Goal: Communication & Community: Answer question/provide support

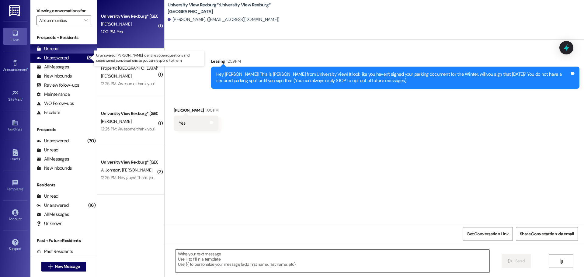
click at [57, 59] on div "Unanswered" at bounding box center [52, 58] width 32 height 6
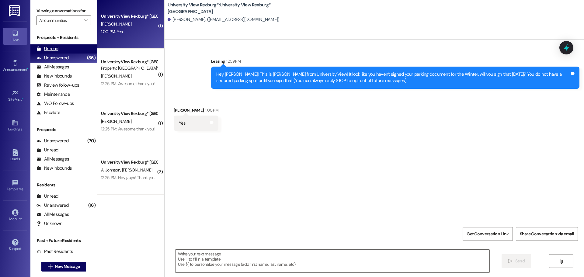
click at [55, 52] on div "Unread" at bounding box center [47, 49] width 22 height 6
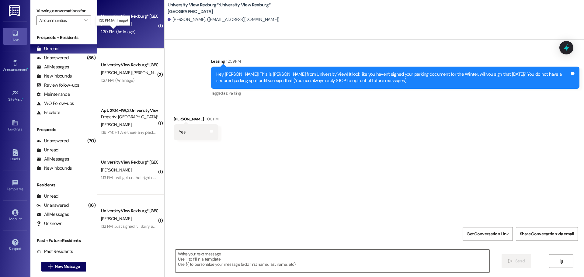
click at [113, 31] on div "1:30 PM: (An Image) 1:30 PM: (An Image)" at bounding box center [118, 31] width 34 height 5
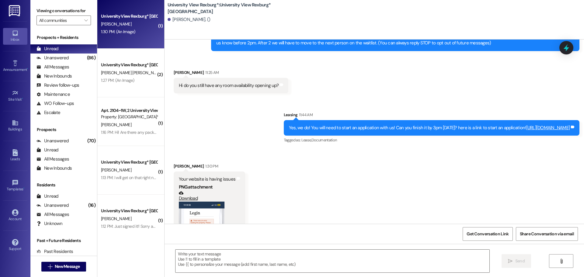
scroll to position [132, 0]
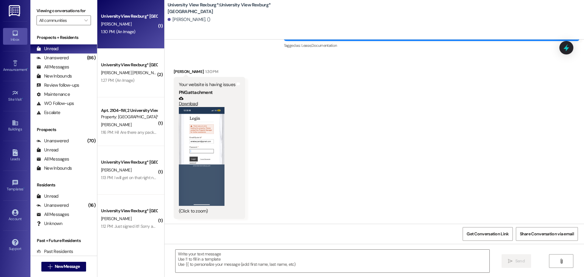
click at [198, 139] on button "Zoom image" at bounding box center [202, 156] width 46 height 99
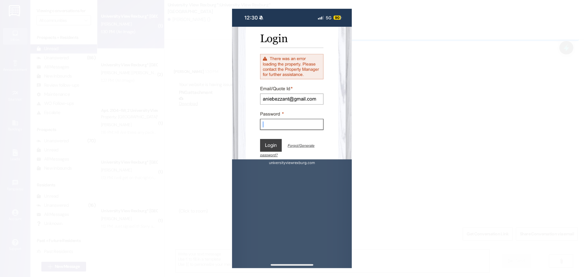
click at [429, 132] on button "Unzoom image" at bounding box center [292, 138] width 584 height 277
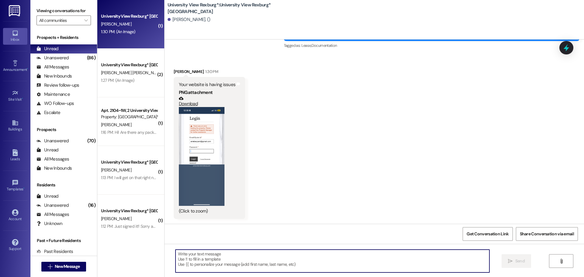
click at [295, 256] on textarea at bounding box center [332, 261] width 314 height 23
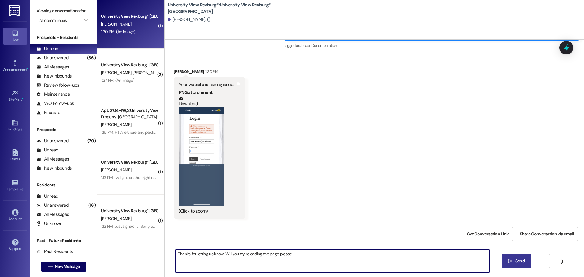
type textarea "Thanks for letting us know. Will you try reloading the page please"
click at [510, 262] on icon "" at bounding box center [510, 261] width 5 height 5
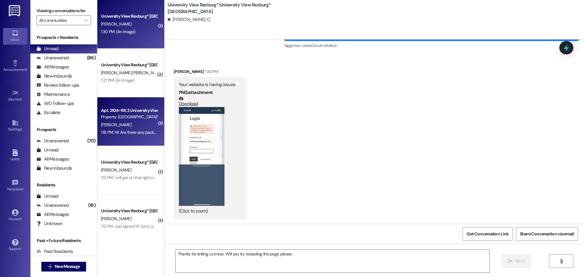
scroll to position [132, 0]
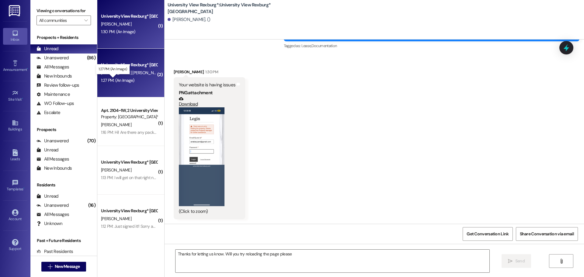
click at [114, 81] on div "1:27 PM: (An Image) 1:27 PM: (An Image)" at bounding box center [117, 79] width 33 height 5
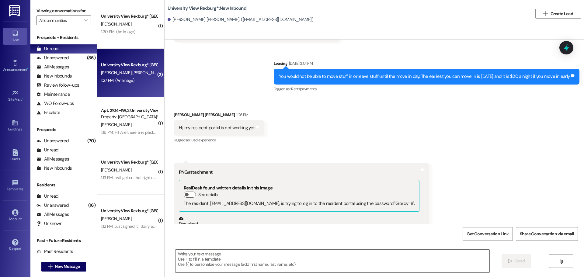
scroll to position [3751, 0]
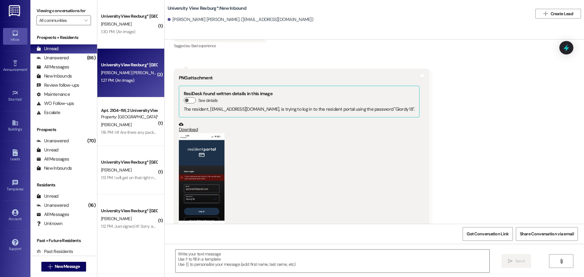
click at [185, 146] on button "Zoom image" at bounding box center [202, 182] width 46 height 99
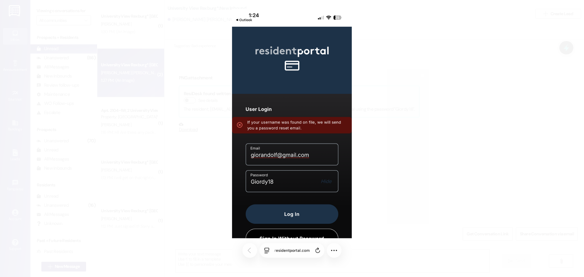
click at [404, 128] on button "Unzoom image" at bounding box center [292, 138] width 584 height 277
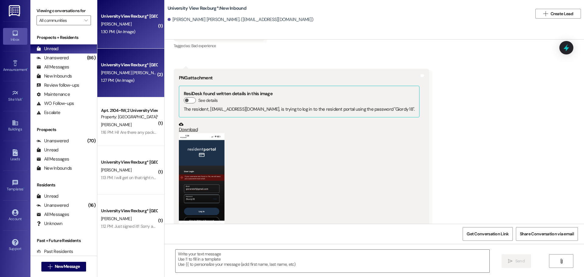
click at [124, 37] on div "University View Rexburg* Prospect [PERSON_NAME] 1:30 PM: (An Image) 1:30 PM: (A…" at bounding box center [130, 24] width 67 height 49
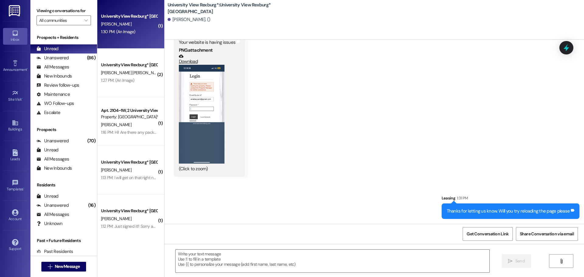
scroll to position [174, 0]
click at [245, 258] on textarea at bounding box center [332, 261] width 314 height 23
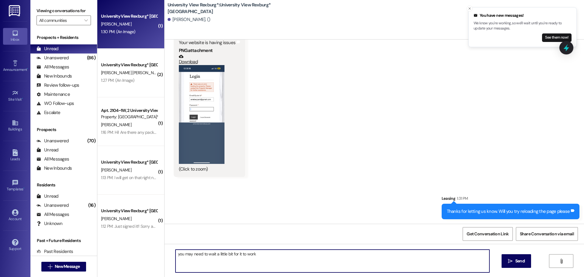
click at [175, 254] on textarea "you may need to wait a little bit for it to work" at bounding box center [332, 261] width 314 height 23
type textarea "You may need to wait a little bit for it to work"
click at [516, 261] on span "Send" at bounding box center [519, 261] width 9 height 6
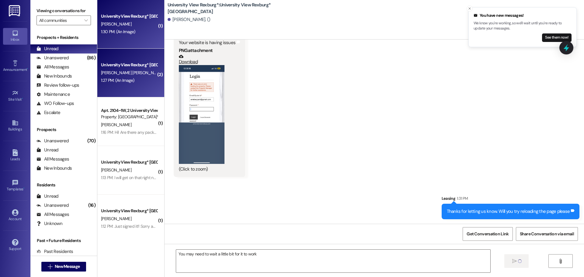
click at [120, 83] on div "1:27 PM: (An Image) 1:27 PM: (An Image)" at bounding box center [128, 81] width 57 height 8
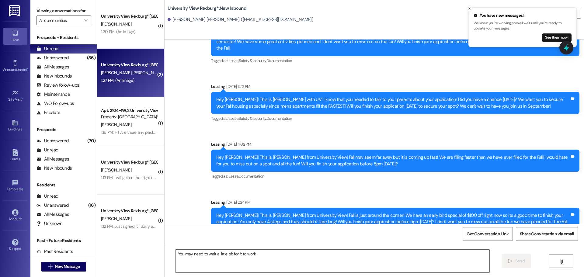
scroll to position [3212, 0]
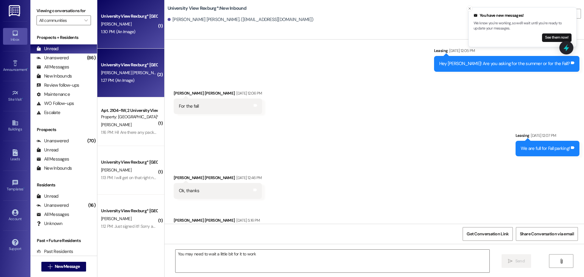
click at [127, 32] on div "1:30 PM: (An Image) 1:30 PM: (An Image)" at bounding box center [118, 31] width 34 height 5
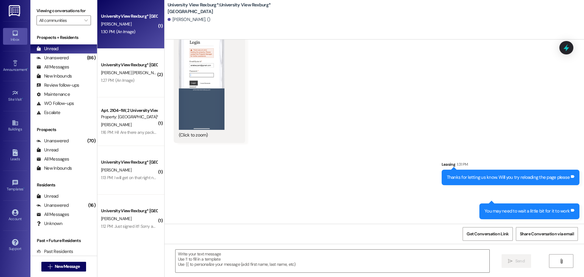
scroll to position [208, 0]
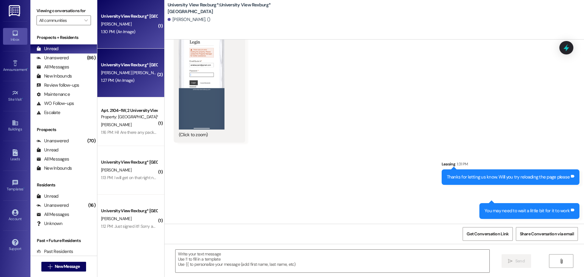
click at [130, 81] on div "1:27 PM: (An Image) 1:27 PM: (An Image)" at bounding box center [128, 81] width 57 height 8
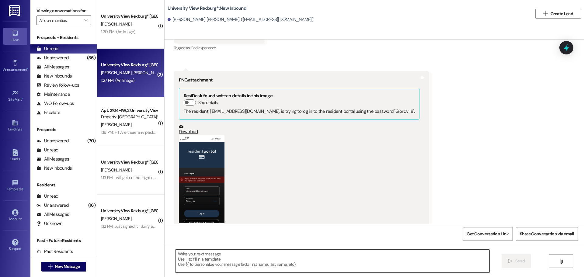
scroll to position [3750, 0]
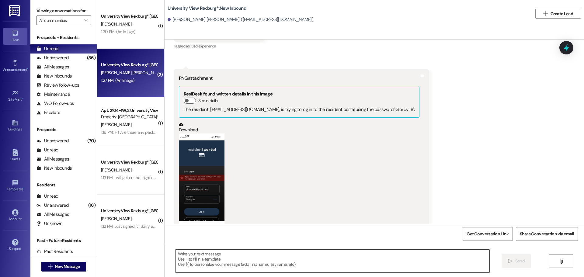
click at [256, 259] on textarea at bounding box center [332, 261] width 314 height 23
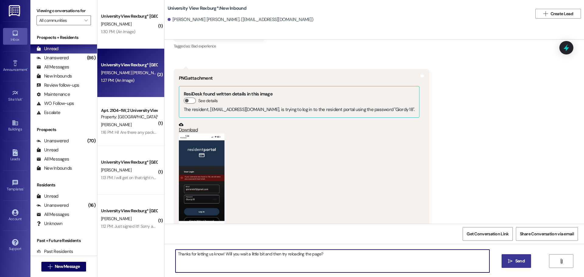
type textarea "Thanks for letting us know! Will you wait a little bit and then try reloading t…"
click at [515, 258] on span "Send" at bounding box center [519, 261] width 9 height 6
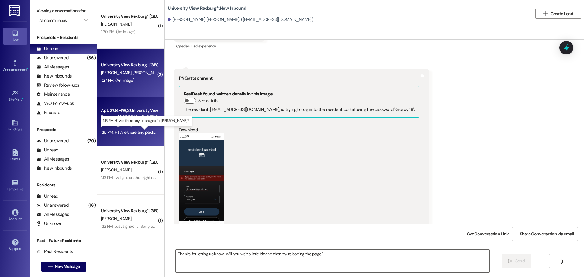
click at [140, 133] on div "1:16 PM: Hi! Are there any packages for [PERSON_NAME]? 1:16 PM: Hi! Are there a…" at bounding box center [151, 131] width 101 height 5
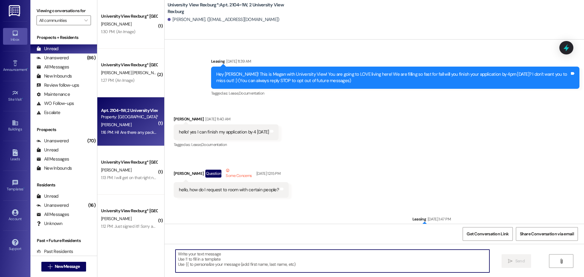
click at [205, 255] on textarea at bounding box center [332, 261] width 314 height 23
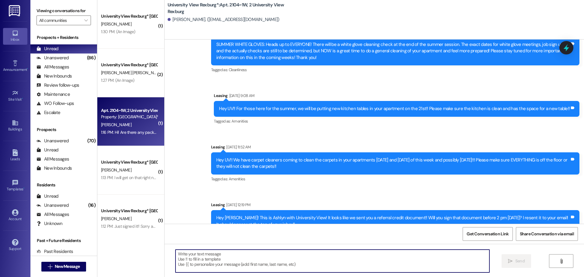
scroll to position [28418, 0]
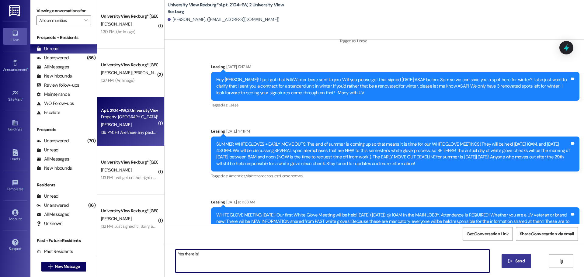
type textarea "Yes there is!"
click at [517, 260] on span "Send" at bounding box center [519, 261] width 9 height 6
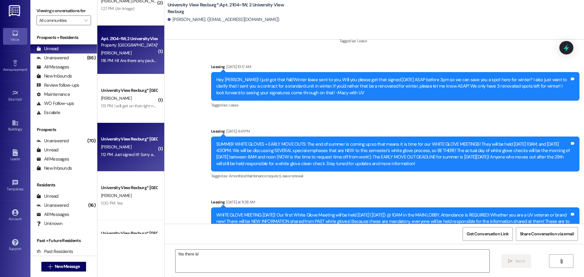
scroll to position [91, 0]
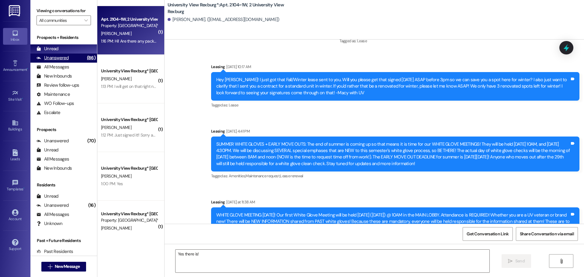
click at [67, 58] on div "Unanswered" at bounding box center [52, 58] width 32 height 6
click at [57, 50] on div "Unread" at bounding box center [47, 49] width 22 height 6
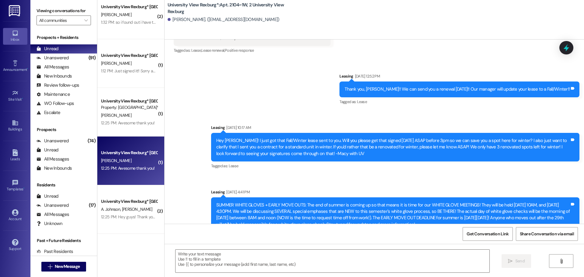
scroll to position [28418, 0]
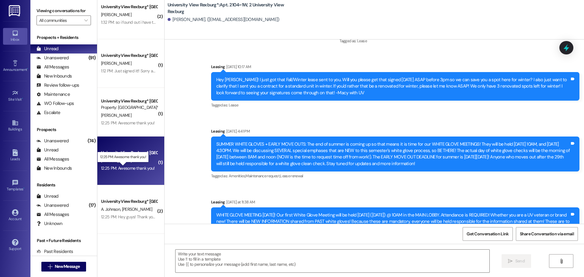
click at [132, 170] on div "12:25 PM: Awesome thank you! 12:25 PM: Awesome thank you!" at bounding box center [127, 167] width 53 height 5
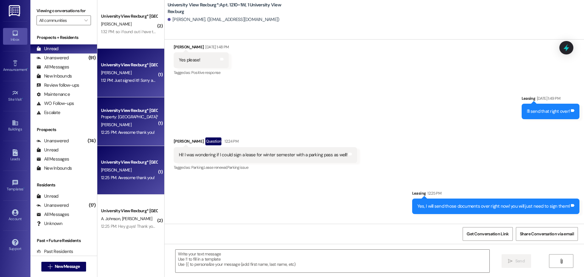
scroll to position [12710, 0]
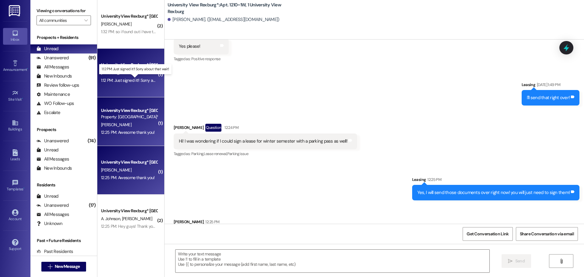
click at [135, 82] on div "1:12 PM: Just signed it!! Sorry about that wait! 1:12 PM: Just signed it!! Sorr…" at bounding box center [139, 79] width 77 height 5
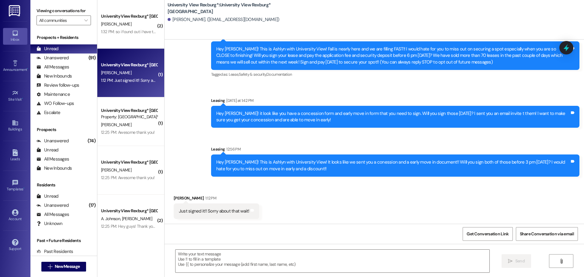
scroll to position [25, 0]
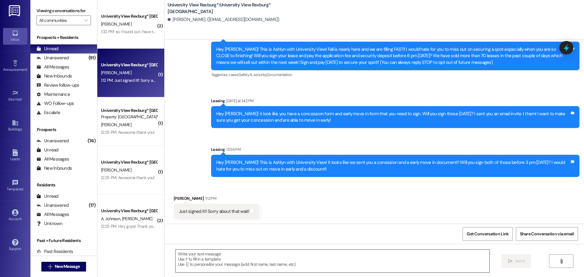
click at [216, 260] on textarea at bounding box center [332, 261] width 314 height 23
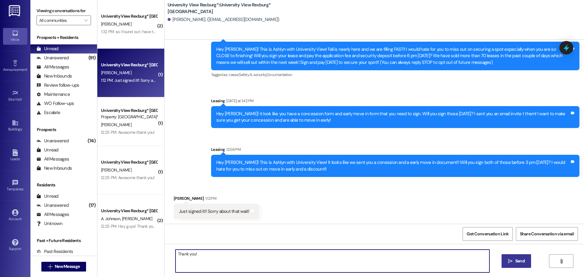
type textarea "Thank you!"
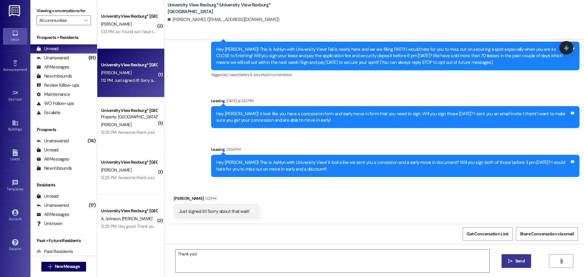
click at [521, 261] on span "Send" at bounding box center [519, 261] width 9 height 6
